Goal: Task Accomplishment & Management: Manage account settings

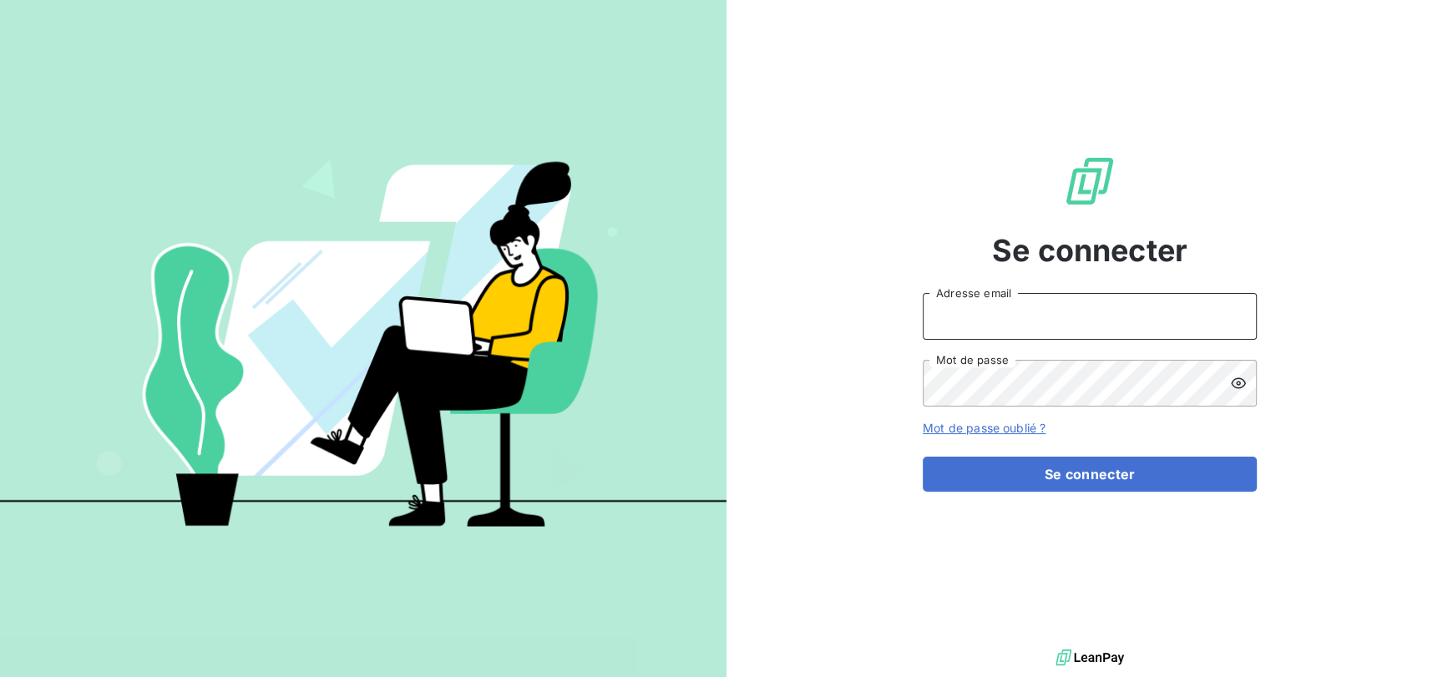
type input "[EMAIL_ADDRESS][DOMAIN_NAME]"
click at [1043, 443] on form "[EMAIL_ADDRESS][DOMAIN_NAME] Adresse email Mot de passe Mot de passe oublié ? S…" at bounding box center [1090, 392] width 334 height 199
click at [1075, 454] on form "[EMAIL_ADDRESS][DOMAIN_NAME] Adresse email Mot de passe Mot de passe oublié ? S…" at bounding box center [1090, 392] width 334 height 199
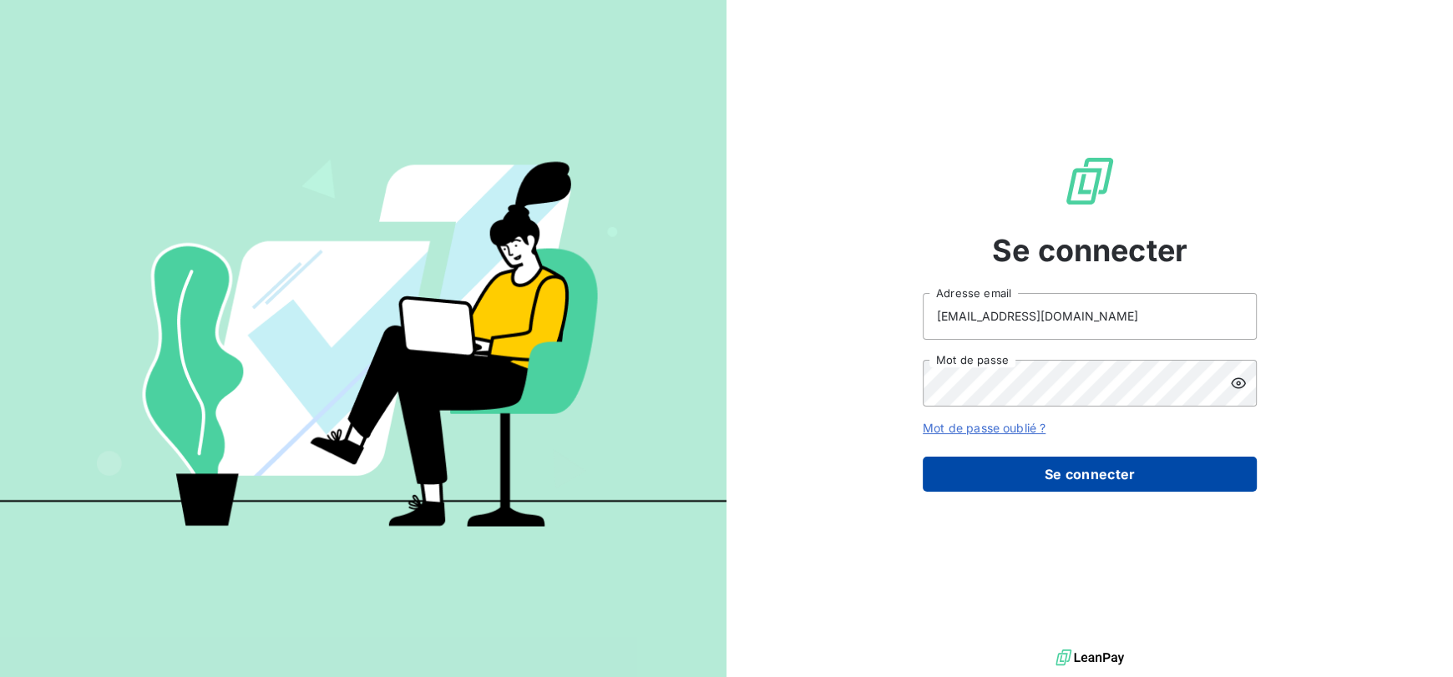
click at [1076, 463] on button "Se connecter" at bounding box center [1090, 474] width 334 height 35
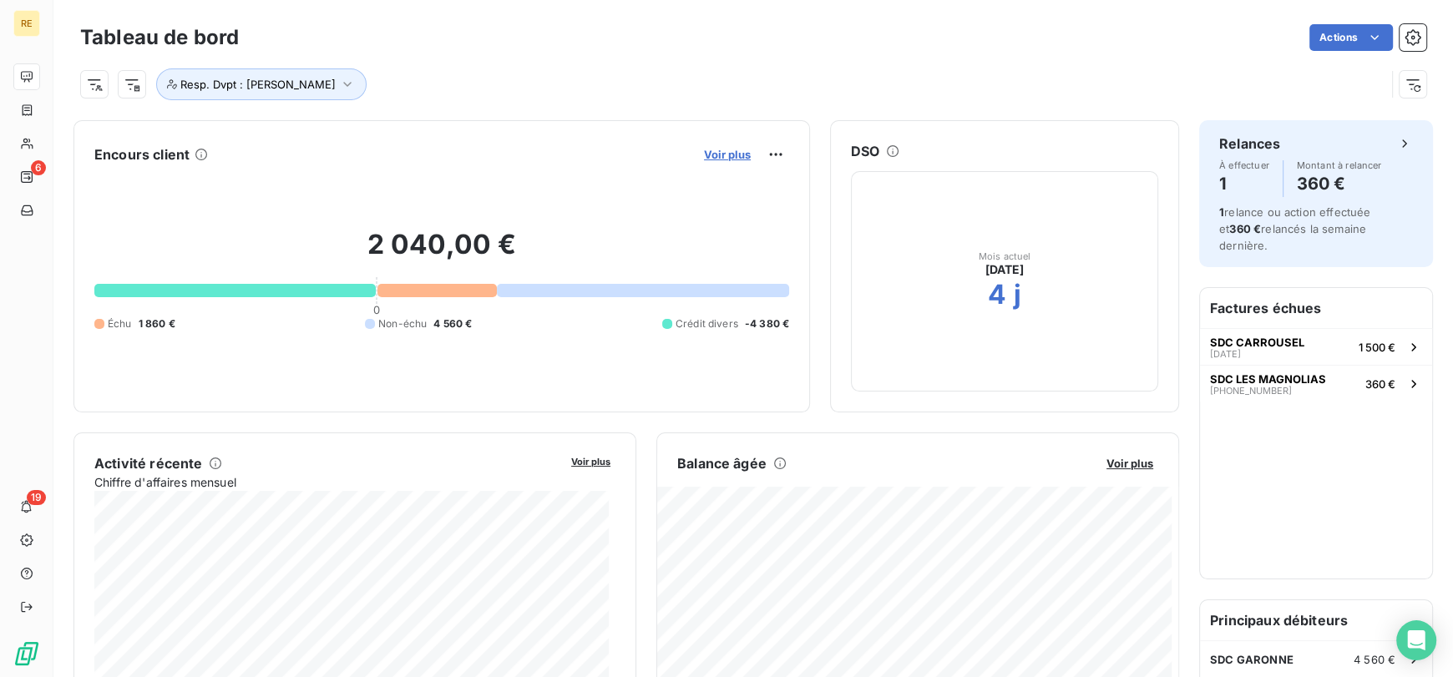
click at [735, 150] on span "Voir plus" at bounding box center [727, 154] width 47 height 13
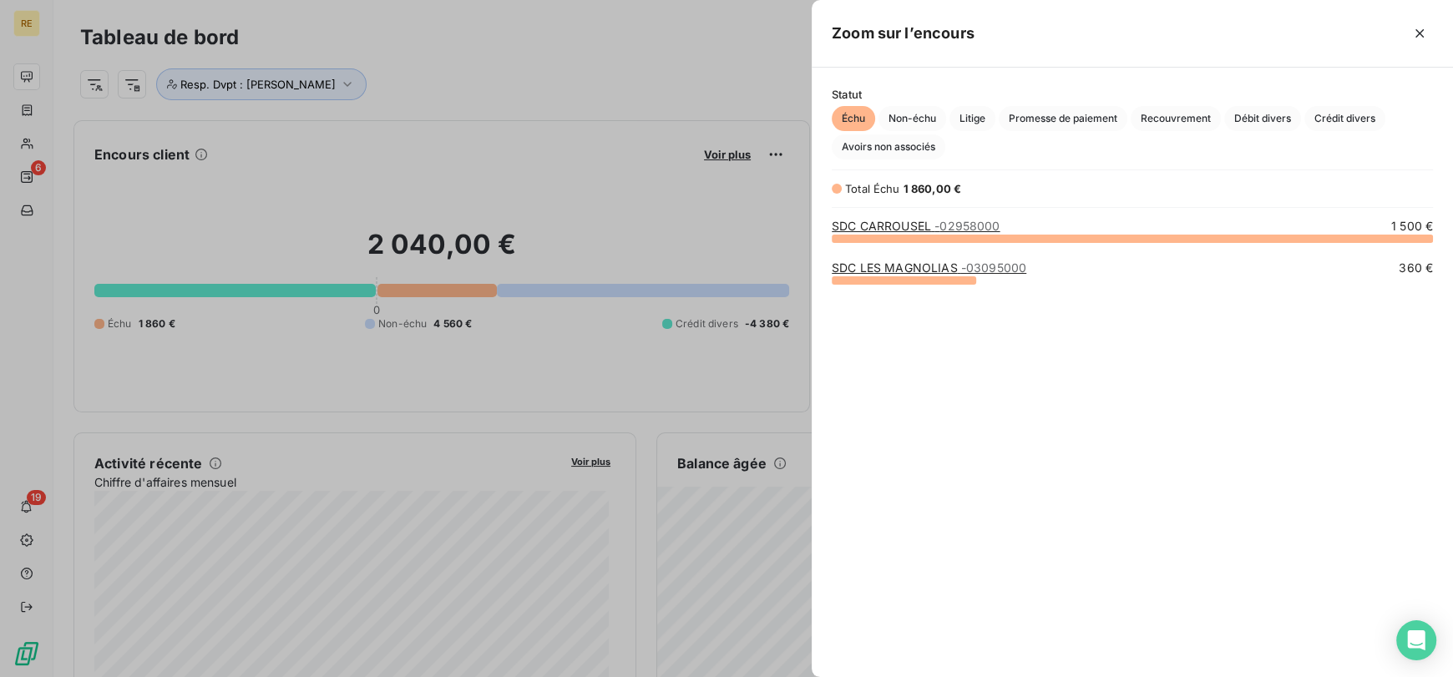
scroll to position [425, 628]
click at [585, 124] on div at bounding box center [726, 338] width 1453 height 677
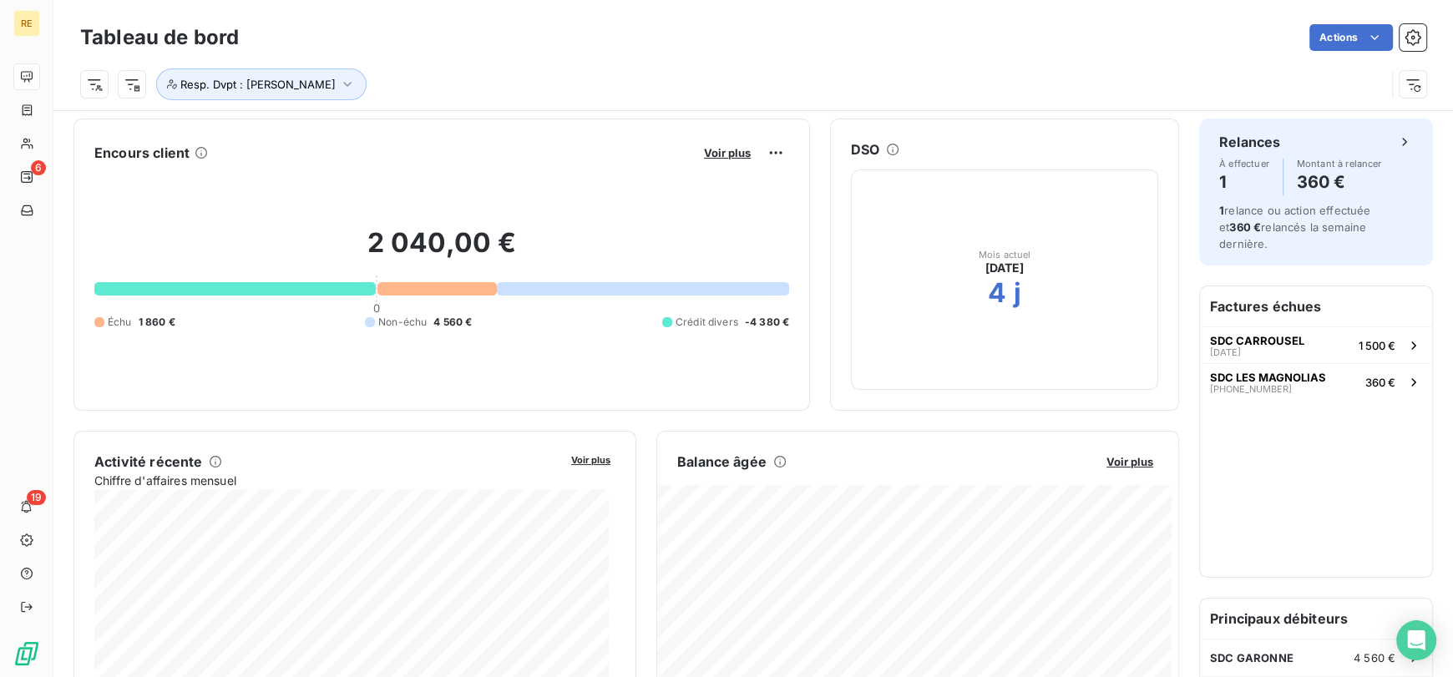
scroll to position [0, 0]
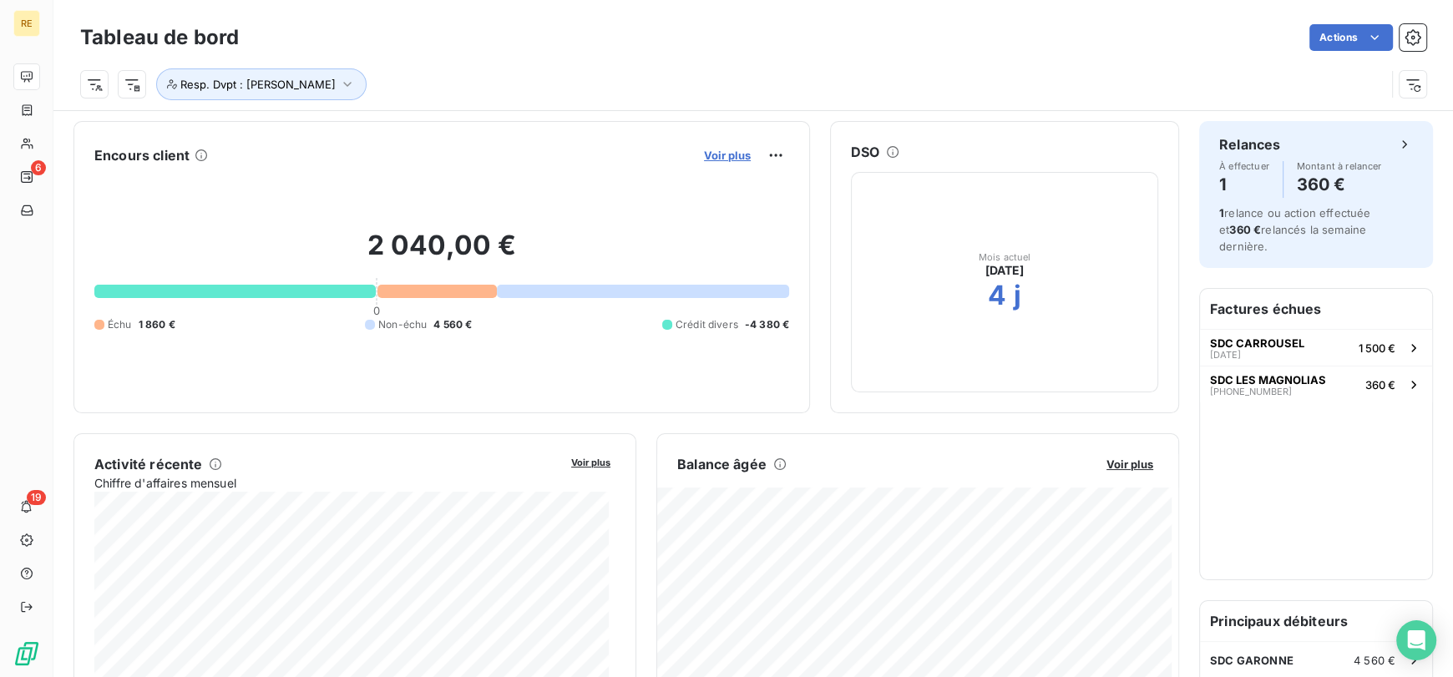
click at [728, 156] on span "Voir plus" at bounding box center [727, 155] width 47 height 13
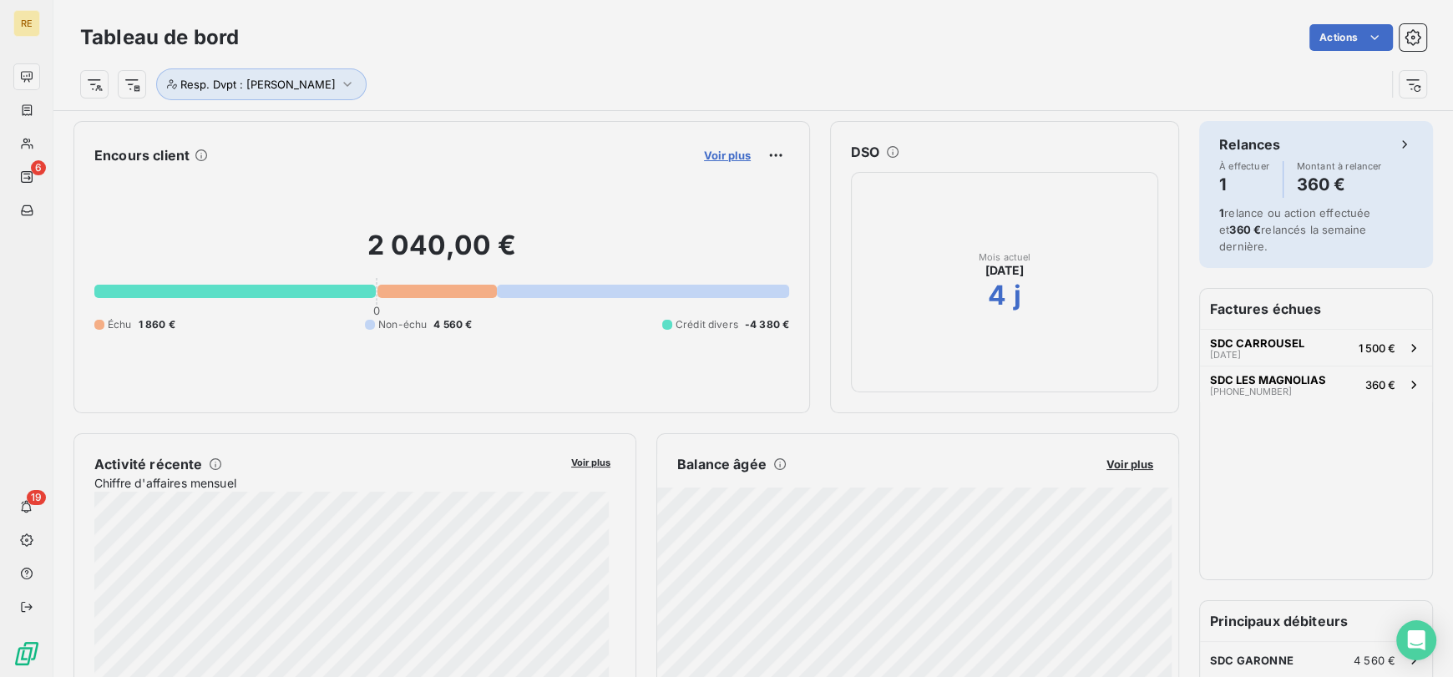
scroll to position [664, 628]
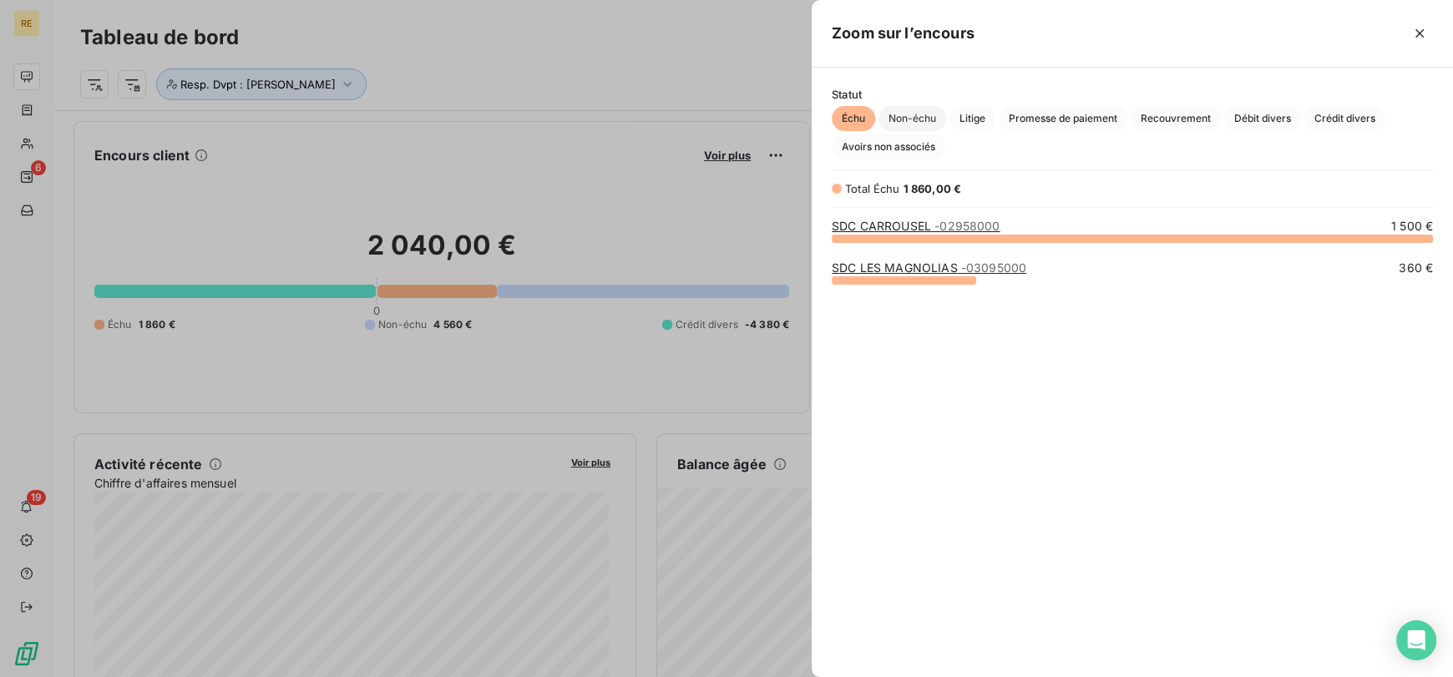
click at [938, 126] on span "Non-échu" at bounding box center [912, 118] width 68 height 25
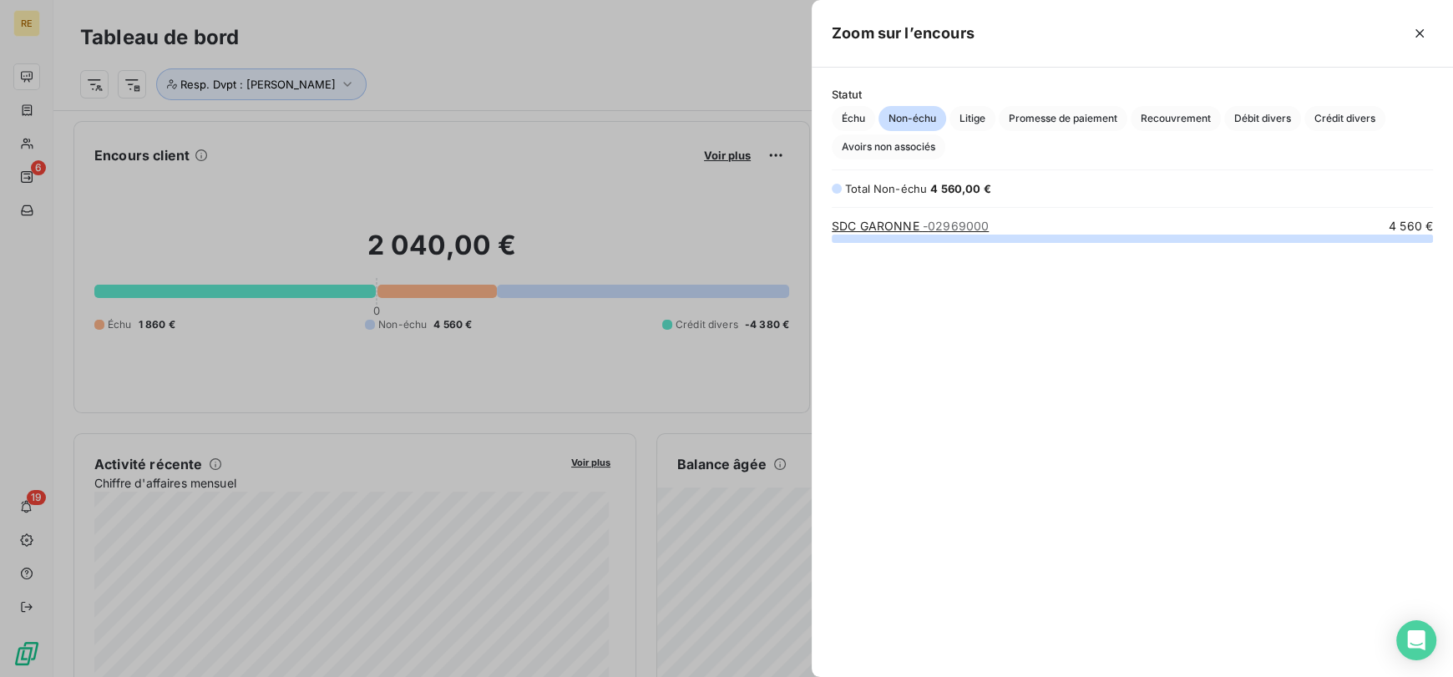
scroll to position [425, 628]
click at [1421, 43] on button "button" at bounding box center [1419, 33] width 27 height 27
